Goal: Information Seeking & Learning: Learn about a topic

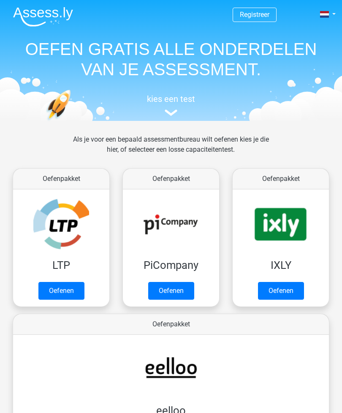
click at [59, 285] on link "Oefenen" at bounding box center [61, 291] width 46 height 18
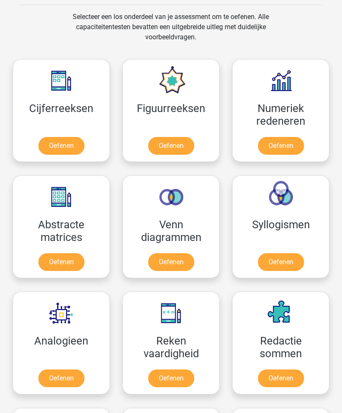
scroll to position [505, 0]
click at [58, 141] on link "Oefenen" at bounding box center [61, 146] width 46 height 18
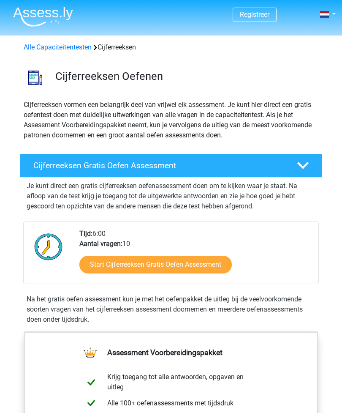
click at [94, 263] on link "Start Cijferreeksen Gratis Oefen Assessment" at bounding box center [155, 264] width 152 height 18
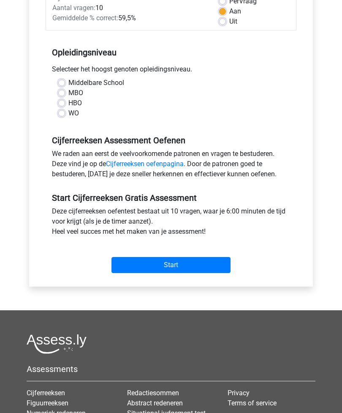
click at [182, 261] on input "Start" at bounding box center [170, 265] width 119 height 16
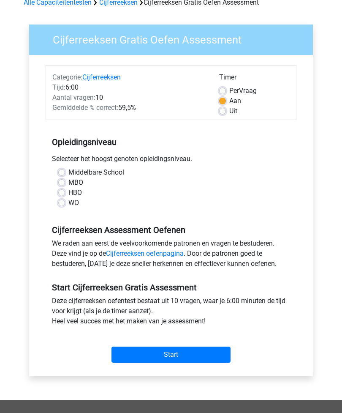
click at [177, 356] on input "Start" at bounding box center [170, 355] width 119 height 16
click at [68, 195] on label "HBO" at bounding box center [75, 192] width 14 height 10
click at [60, 195] on input "HBO" at bounding box center [61, 191] width 7 height 8
radio input "true"
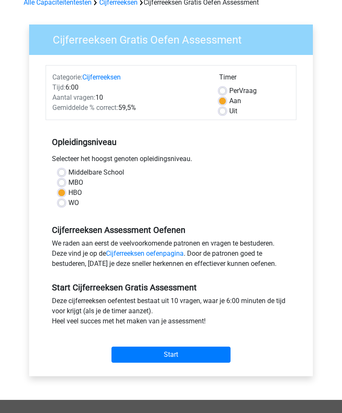
click at [185, 354] on input "Start" at bounding box center [170, 354] width 119 height 16
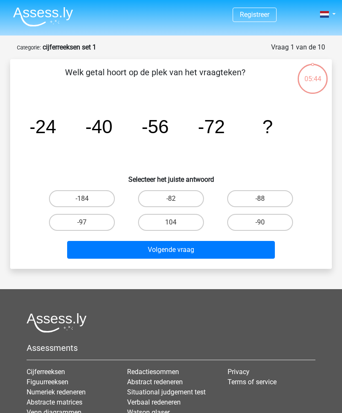
click at [175, 194] on label "-82" at bounding box center [171, 198] width 66 height 17
click at [175, 198] on input "-82" at bounding box center [173, 200] width 5 height 5
radio input "true"
click at [186, 249] on button "Volgende vraag" at bounding box center [171, 250] width 208 height 18
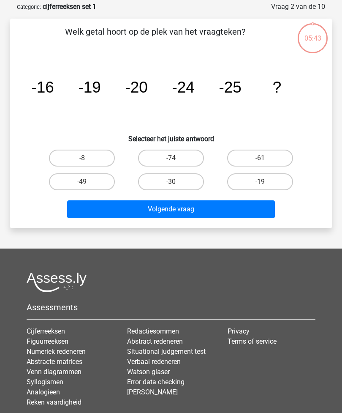
scroll to position [42, 0]
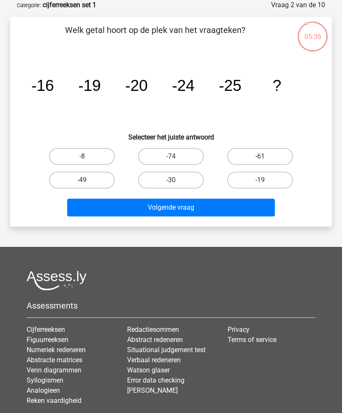
click at [171, 175] on label "-30" at bounding box center [171, 179] width 66 height 17
click at [171, 180] on input "-30" at bounding box center [173, 182] width 5 height 5
radio input "true"
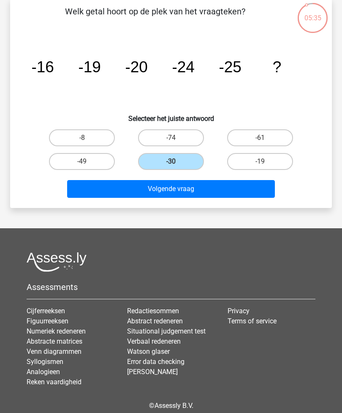
click at [182, 189] on button "Volgende vraag" at bounding box center [171, 189] width 208 height 18
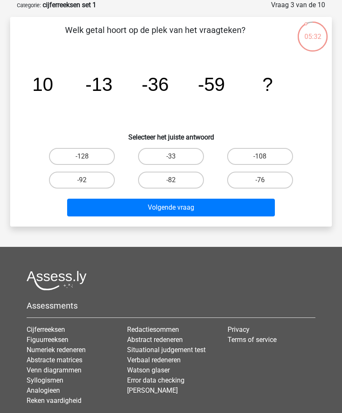
click at [246, 187] on label "-76" at bounding box center [260, 179] width 66 height 17
click at [260, 185] on input "-76" at bounding box center [262, 182] width 5 height 5
radio input "true"
click at [272, 177] on label "-76" at bounding box center [260, 179] width 66 height 17
click at [266, 180] on input "-76" at bounding box center [262, 182] width 5 height 5
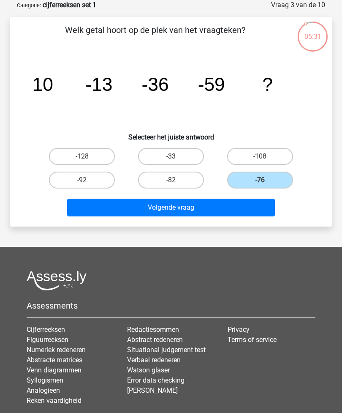
click at [176, 207] on button "Volgende vraag" at bounding box center [171, 207] width 208 height 18
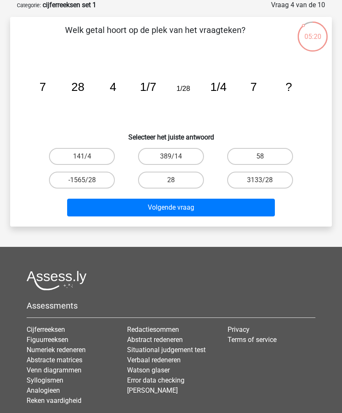
click at [75, 155] on label "141/4" at bounding box center [82, 156] width 66 height 17
click at [82, 156] on input "141/4" at bounding box center [84, 158] width 5 height 5
radio input "true"
click at [181, 209] on button "Volgende vraag" at bounding box center [171, 207] width 208 height 18
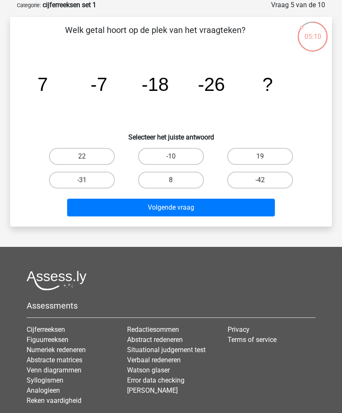
click at [271, 182] on label "-42" at bounding box center [260, 179] width 66 height 17
click at [266, 182] on input "-42" at bounding box center [262, 182] width 5 height 5
radio input "true"
click at [188, 208] on button "Volgende vraag" at bounding box center [171, 207] width 208 height 18
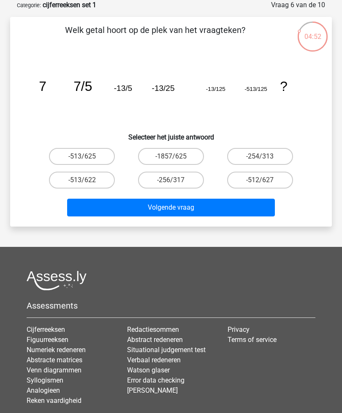
click at [274, 157] on label "-254/313" at bounding box center [260, 156] width 66 height 17
click at [266, 157] on input "-254/313" at bounding box center [262, 158] width 5 height 5
radio input "true"
click at [216, 205] on button "Volgende vraag" at bounding box center [171, 207] width 208 height 18
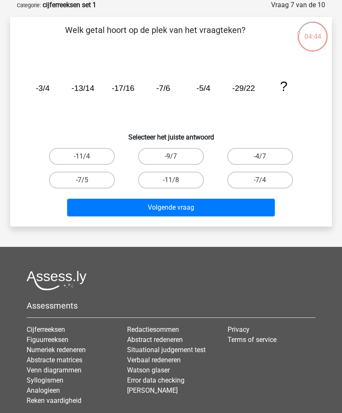
click at [91, 158] on label "-11/4" at bounding box center [82, 156] width 66 height 17
click at [87, 158] on input "-11/4" at bounding box center [84, 158] width 5 height 5
radio input "true"
click at [193, 215] on button "Volgende vraag" at bounding box center [171, 207] width 208 height 18
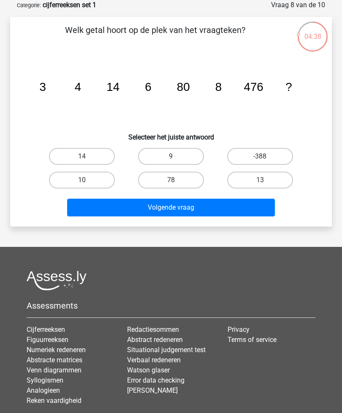
click at [266, 156] on label "-388" at bounding box center [260, 156] width 66 height 17
click at [266, 156] on input "-388" at bounding box center [262, 158] width 5 height 5
radio input "true"
click at [206, 209] on button "Volgende vraag" at bounding box center [171, 207] width 208 height 18
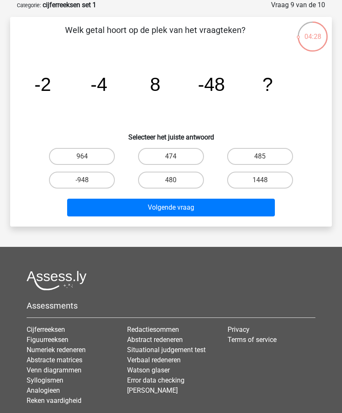
click at [67, 182] on label "-948" at bounding box center [82, 179] width 66 height 17
click at [82, 182] on input "-948" at bounding box center [84, 182] width 5 height 5
radio input "true"
click at [206, 204] on button "Volgende vraag" at bounding box center [171, 207] width 208 height 18
click at [276, 182] on label "349" at bounding box center [260, 179] width 66 height 17
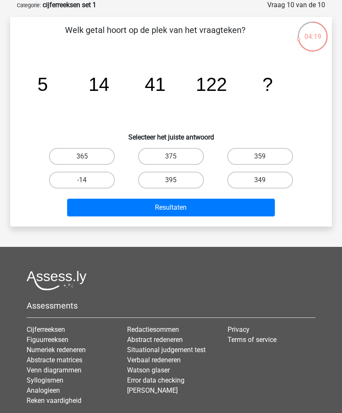
click at [266, 182] on input "349" at bounding box center [262, 182] width 5 height 5
radio input "true"
click at [210, 209] on button "Resultaten" at bounding box center [171, 207] width 208 height 18
